Goal: Entertainment & Leisure: Browse casually

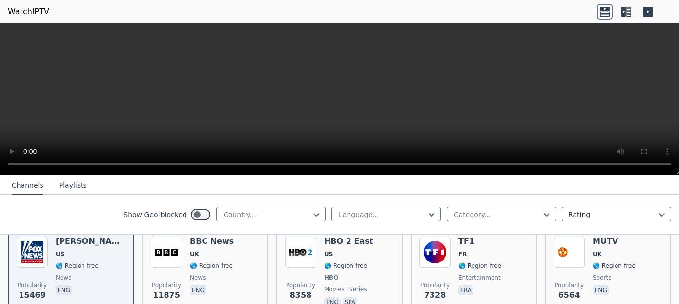
scroll to position [129, 0]
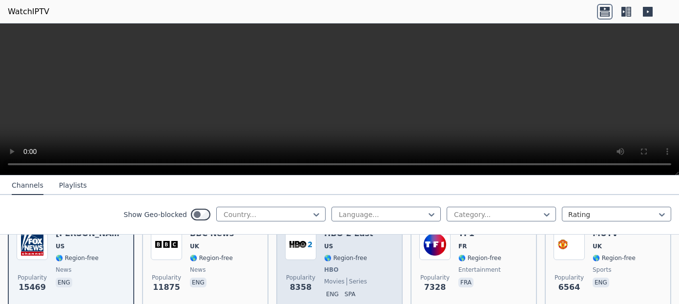
click at [366, 257] on div "Popularity 8358 HBO 2 East US 🌎 Region-free HBO movies series eng spa" at bounding box center [339, 265] width 109 height 72
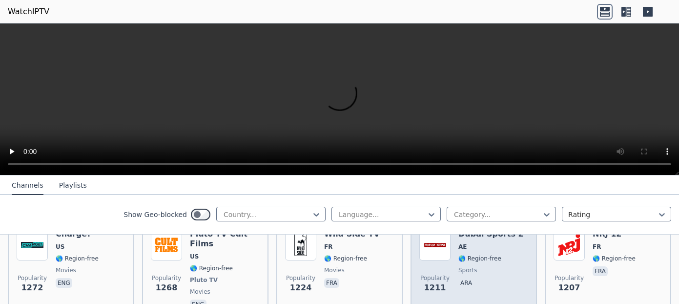
scroll to position [1107, 0]
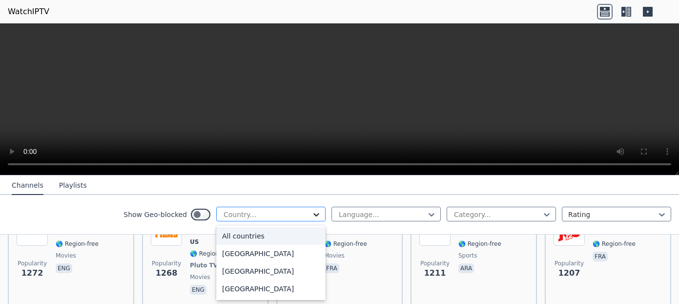
click at [312, 214] on icon at bounding box center [317, 215] width 10 height 10
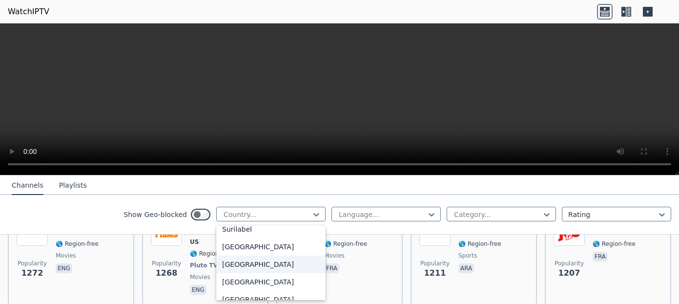
scroll to position [3329, 0]
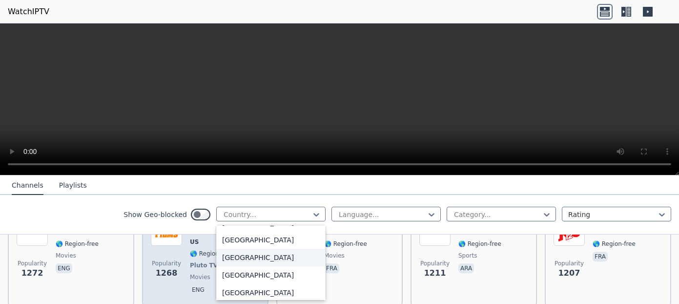
click at [239, 259] on div "[GEOGRAPHIC_DATA]" at bounding box center [270, 258] width 109 height 18
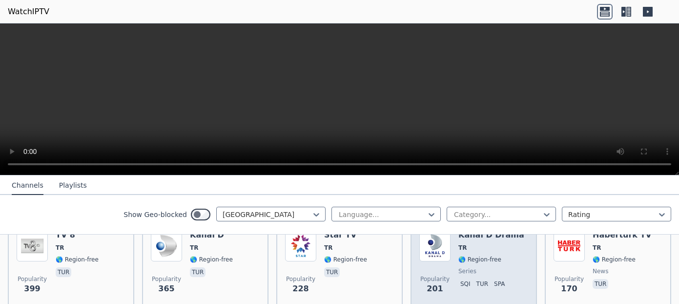
scroll to position [237, 0]
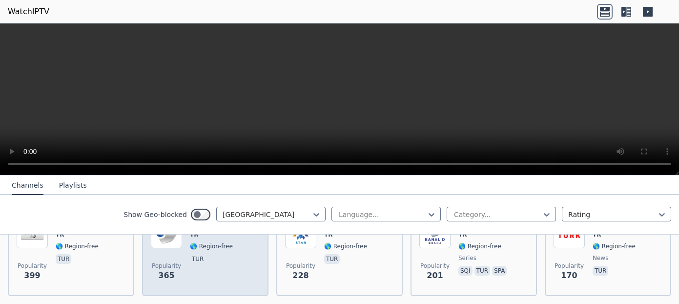
click at [231, 263] on div "Popularity 365 Kanal D TR 🌎 Region-free tur" at bounding box center [205, 252] width 109 height 70
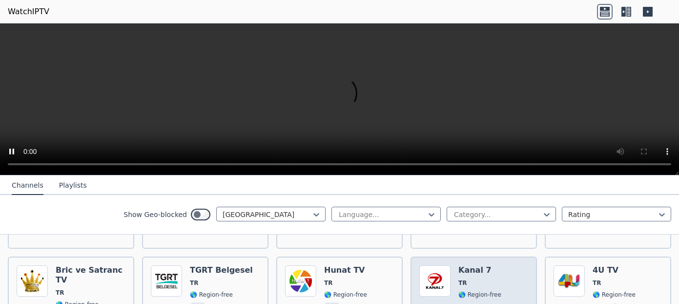
scroll to position [735, 0]
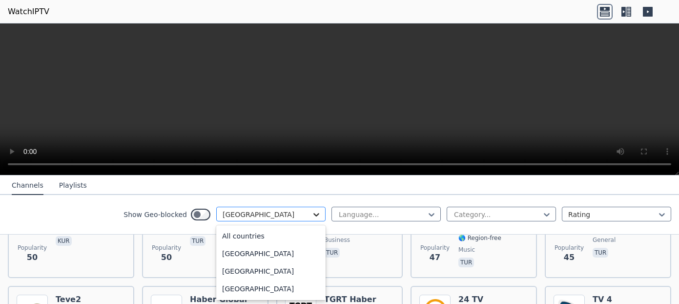
click at [312, 212] on icon at bounding box center [317, 215] width 10 height 10
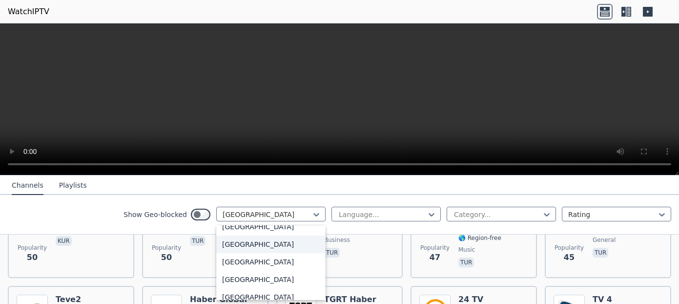
scroll to position [3409, 0]
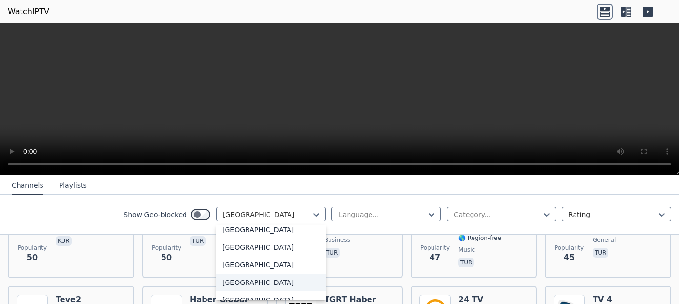
click at [259, 285] on div "[GEOGRAPHIC_DATA]" at bounding box center [270, 282] width 109 height 18
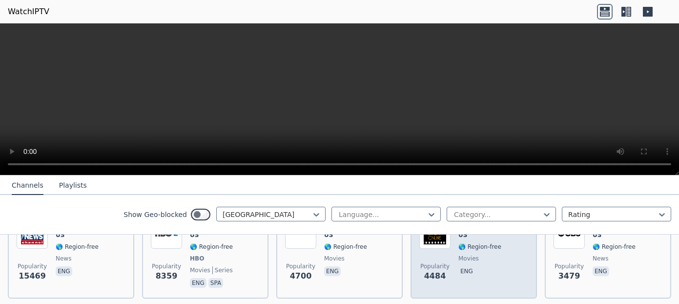
scroll to position [105, 0]
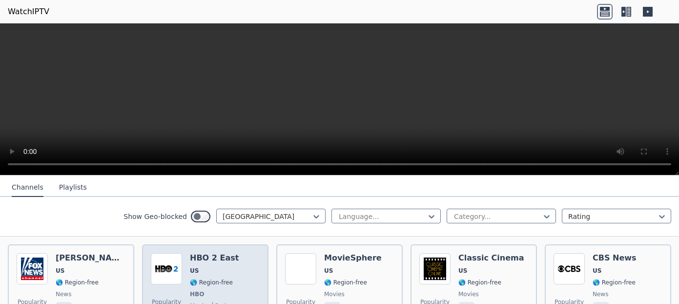
click at [237, 262] on div "Popularity 8359 HBO 2 East US 🌎 Region-free HBO movies series eng spa" at bounding box center [205, 289] width 109 height 72
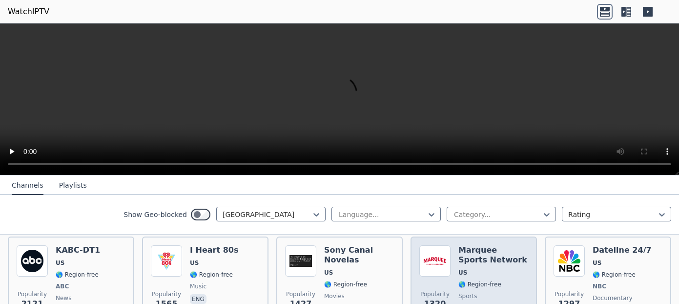
scroll to position [308, 0]
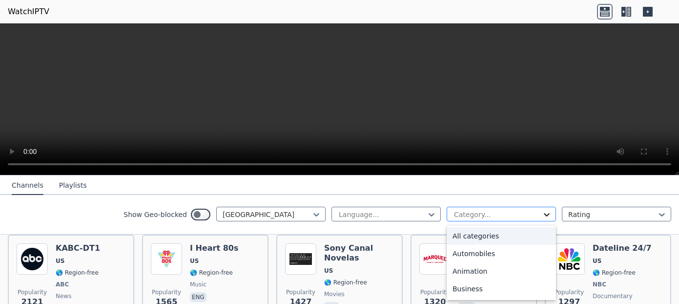
click at [542, 214] on icon at bounding box center [547, 215] width 10 height 10
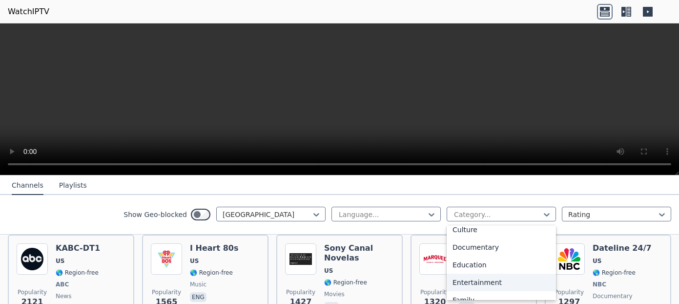
scroll to position [127, 0]
click at [481, 247] on div "Documentary" at bounding box center [501, 249] width 109 height 18
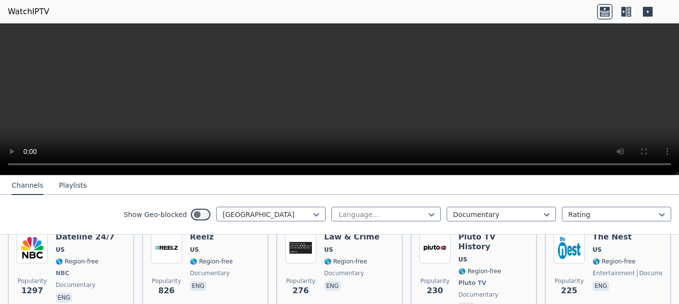
scroll to position [128, 0]
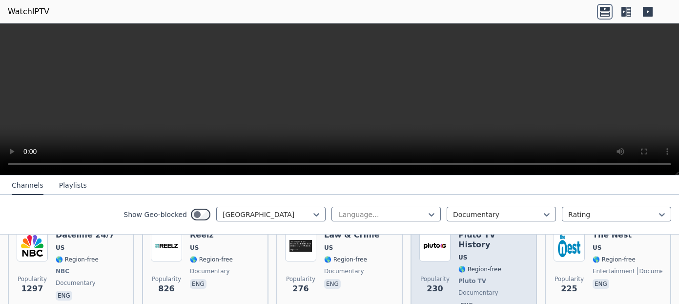
click at [495, 264] on div "Pluto TV History US 🌎 Region-free Pluto TV documentary eng" at bounding box center [494, 271] width 70 height 82
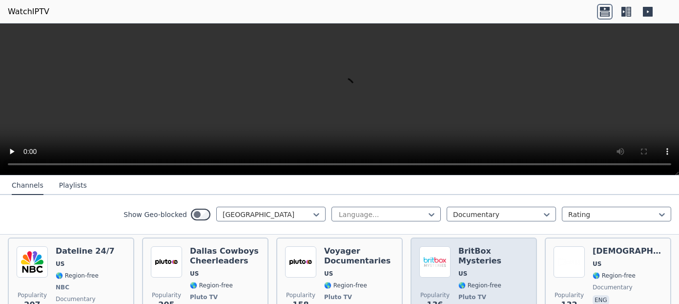
scroll to position [203, 0]
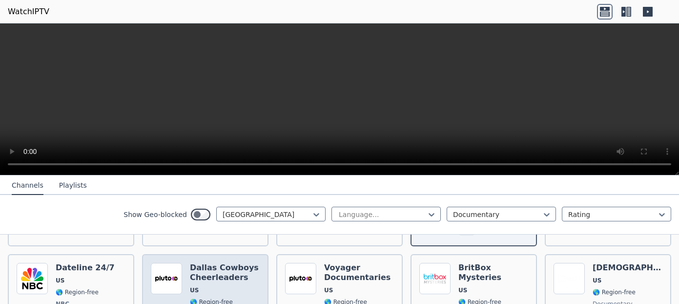
click at [248, 267] on h6 "Dallas Cowboys Cheerleaders" at bounding box center [225, 273] width 70 height 20
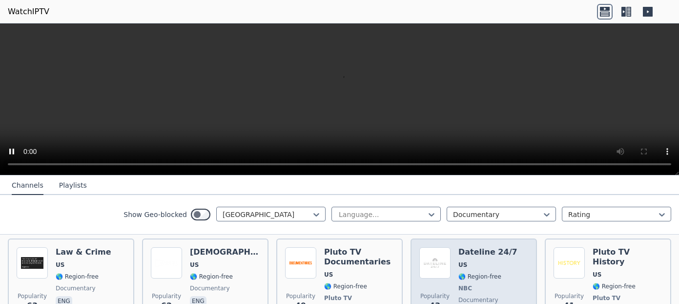
scroll to position [442, 0]
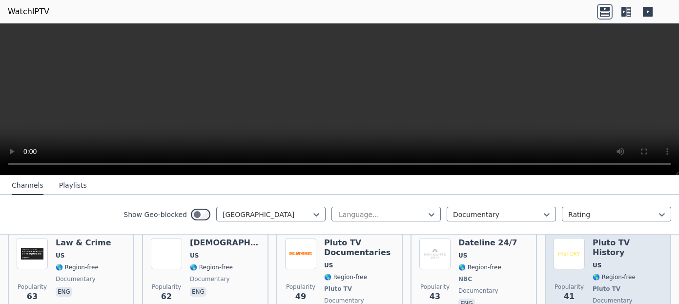
click at [629, 252] on div "Pluto TV History US 🌎 Region-free Pluto TV documentary eng" at bounding box center [628, 279] width 70 height 82
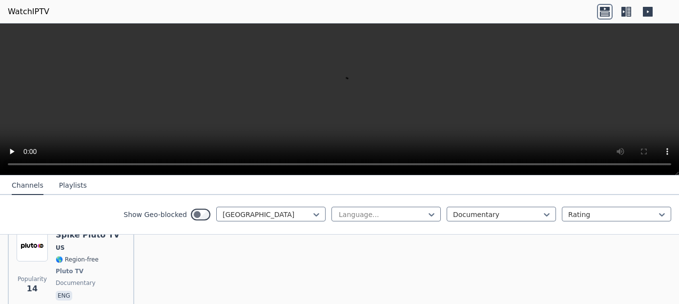
scroll to position [1016, 0]
